Goal: Obtain resource: Obtain resource

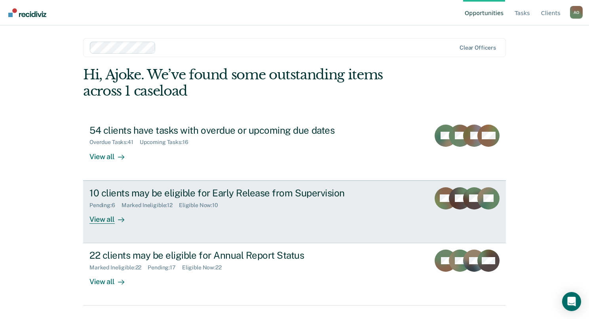
click at [108, 217] on div "View all" at bounding box center [112, 215] width 44 height 15
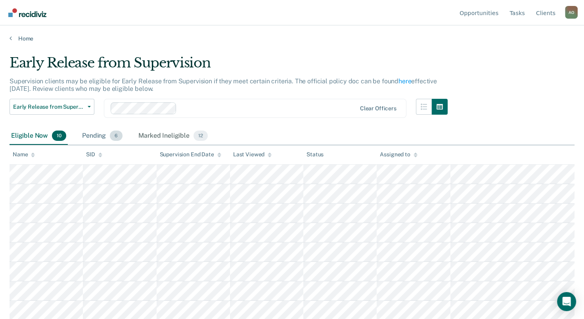
click at [94, 134] on div "Pending 6" at bounding box center [102, 135] width 44 height 17
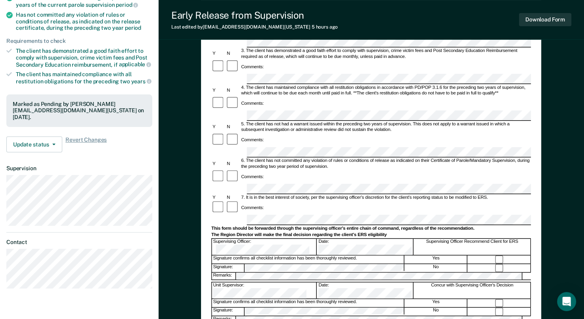
scroll to position [158, 0]
click at [551, 19] on button "Download Form" at bounding box center [545, 19] width 52 height 13
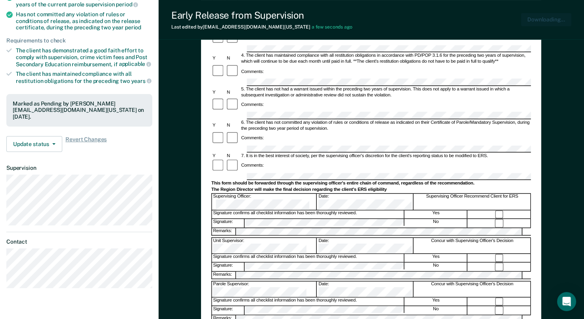
scroll to position [0, 0]
